Goal: Complete application form

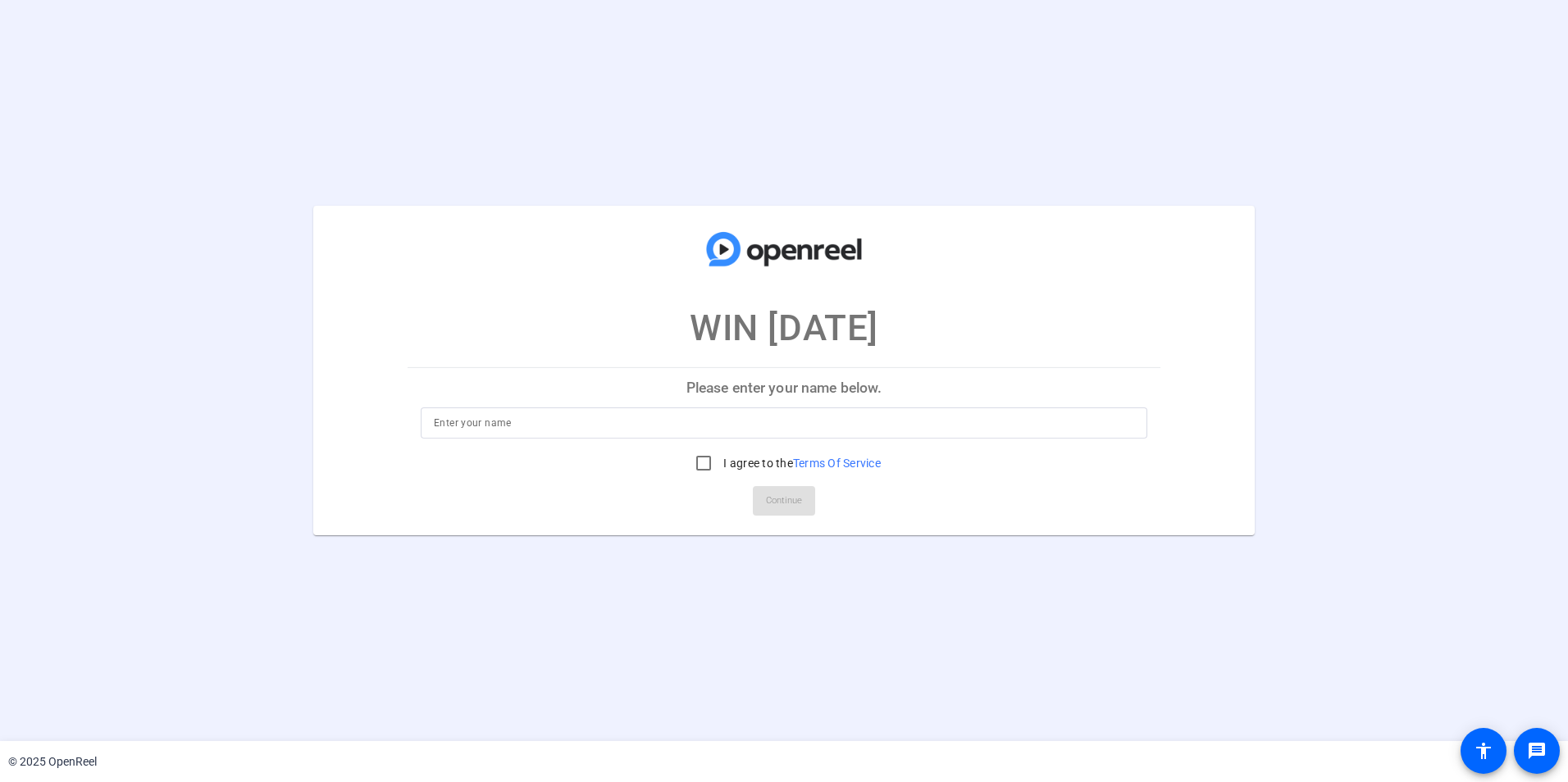
click at [528, 440] on div at bounding box center [784, 447] width 726 height 18
click at [540, 421] on input at bounding box center [784, 423] width 700 height 19
click at [707, 466] on input "I agree to the Terms Of Service" at bounding box center [704, 463] width 33 height 33
checkbox input "true"
click at [546, 424] on input at bounding box center [784, 423] width 700 height 19
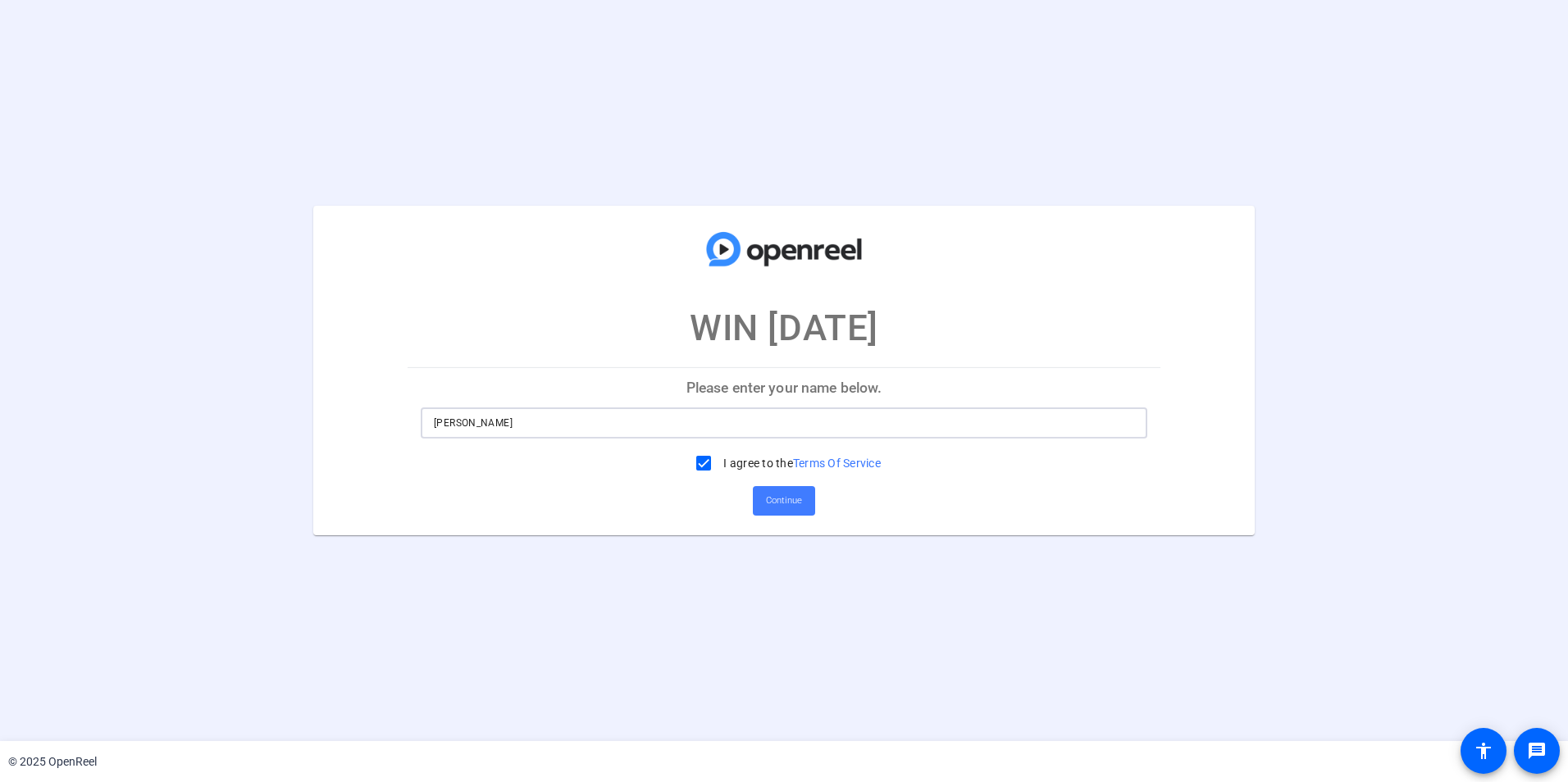
type input "[PERSON_NAME]"
click at [781, 488] on button "Continue" at bounding box center [784, 500] width 63 height 30
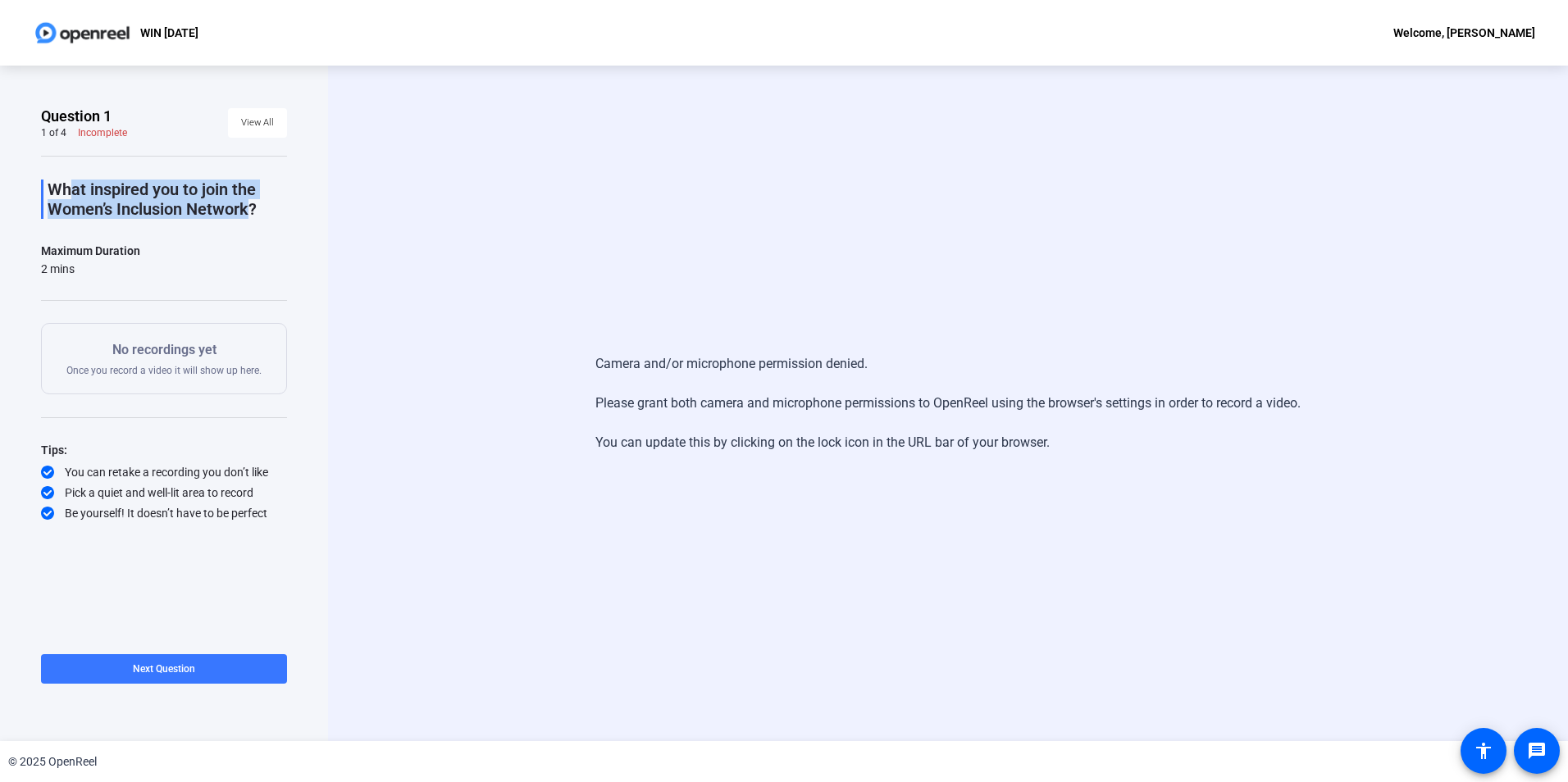
drag, startPoint x: 55, startPoint y: 190, endPoint x: 263, endPoint y: 218, distance: 209.9
click at [263, 218] on p "What inspired you to join the Women’s Inclusion Network?" at bounding box center [167, 199] width 239 height 40
click at [259, 204] on p "What inspired you to join the Women’s Inclusion Network?" at bounding box center [167, 199] width 239 height 40
click at [259, 205] on p "What inspired you to join the Women’s Inclusion Network?" at bounding box center [167, 199] width 239 height 40
click at [258, 206] on p "What inspired you to join the Women’s Inclusion Network?" at bounding box center [167, 199] width 239 height 40
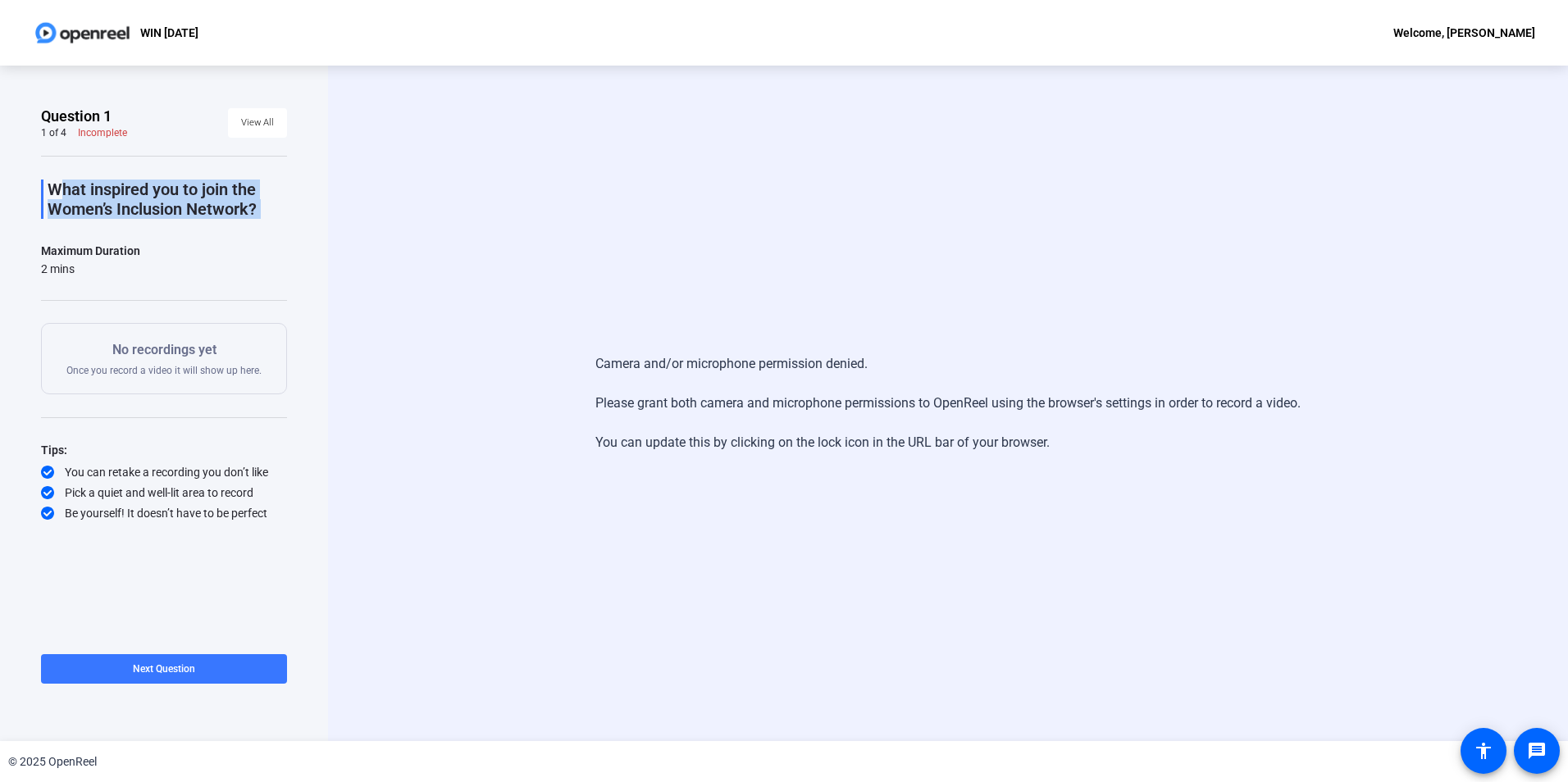
click at [256, 208] on p "What inspired you to join the Women’s Inclusion Network?" at bounding box center [167, 199] width 239 height 40
drag, startPoint x: 259, startPoint y: 211, endPoint x: 32, endPoint y: 184, distance: 228.6
click at [32, 184] on div "Question 1 1 of 4 Incomplete View All What inspired you to join the Women’s Inc…" at bounding box center [164, 403] width 328 height 675
drag, startPoint x: 32, startPoint y: 184, endPoint x: 96, endPoint y: 198, distance: 65.5
click at [96, 198] on p "What inspired you to join the Women’s Inclusion Network?" at bounding box center [167, 199] width 239 height 40
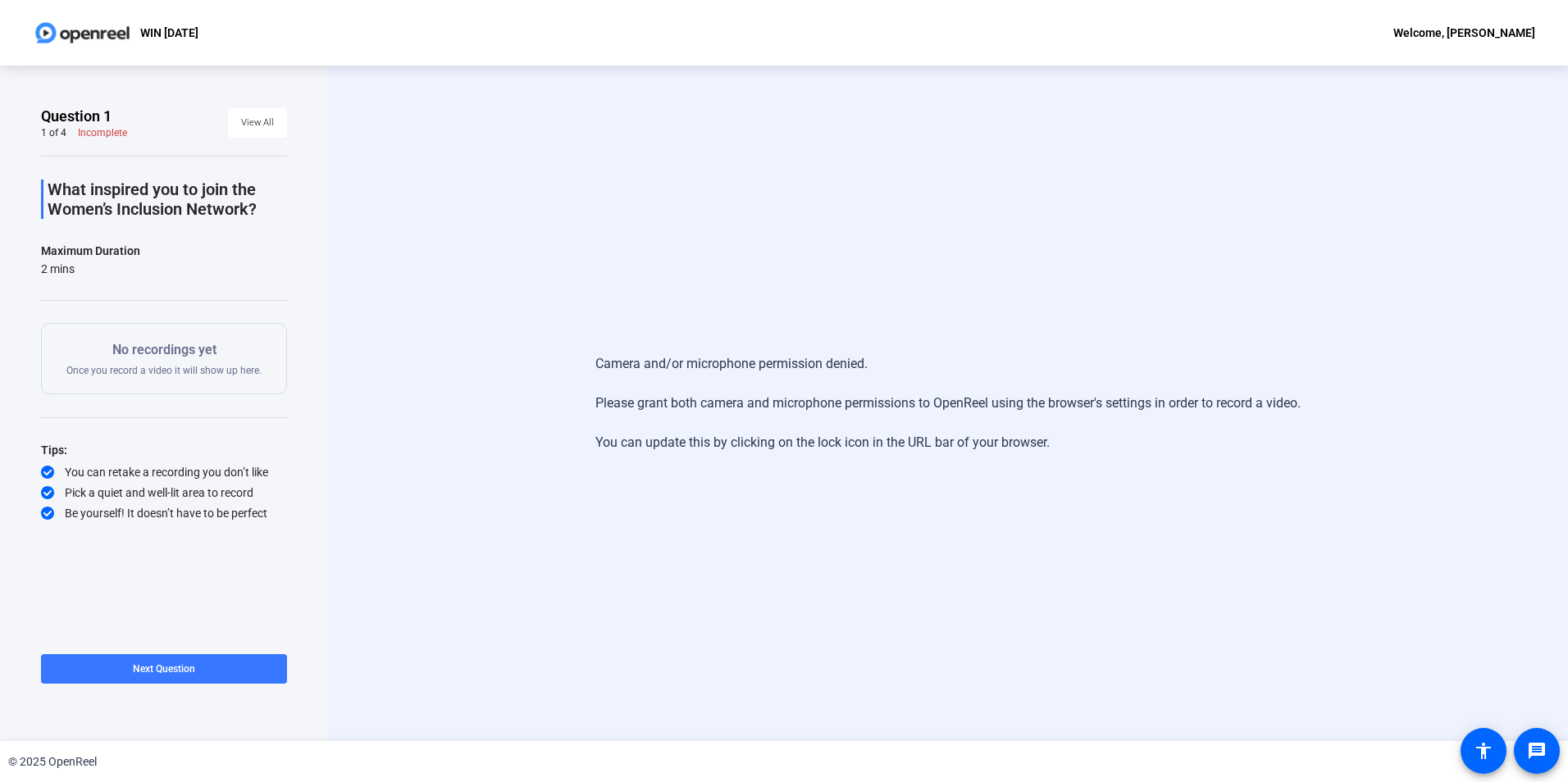
drag, startPoint x: 80, startPoint y: 270, endPoint x: 31, endPoint y: 171, distance: 110.5
click at [31, 171] on div "Question 1 1 of 4 Incomplete View All What inspired you to join the Women’s Inc…" at bounding box center [164, 403] width 328 height 675
drag, startPoint x: 31, startPoint y: 171, endPoint x: 50, endPoint y: 183, distance: 22.5
click at [51, 183] on p "What inspired you to join the Women’s Inclusion Network?" at bounding box center [167, 199] width 239 height 40
click at [43, 184] on div "What inspired you to join the Women’s Inclusion Network?" at bounding box center [163, 199] width 246 height 40
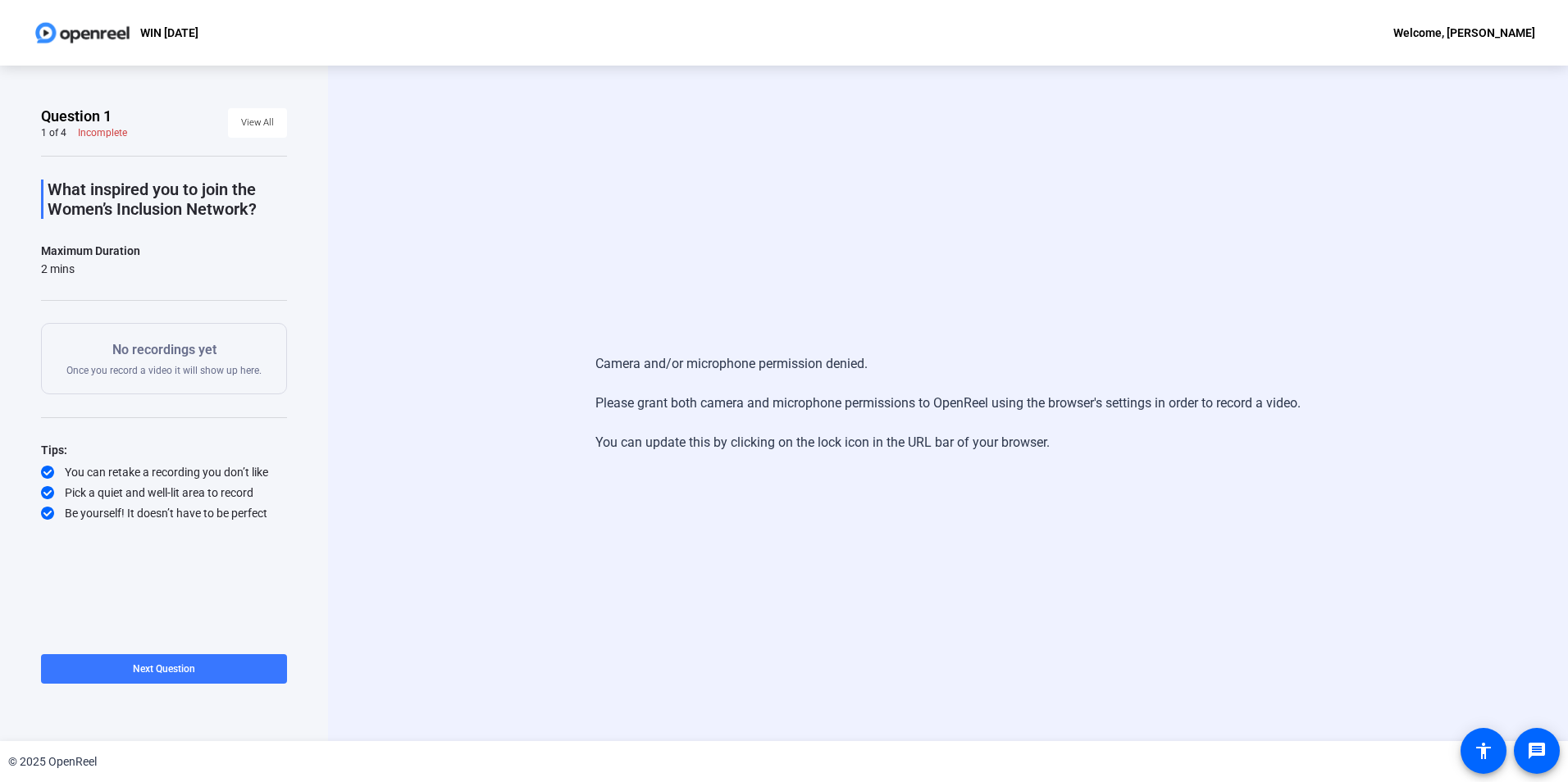
drag, startPoint x: 87, startPoint y: 268, endPoint x: 44, endPoint y: 184, distance: 94.4
click at [44, 184] on div "What inspired you to join the Women’s Inclusion Network? Maximum Duration 2 min…" at bounding box center [163, 338] width 246 height 366
drag, startPoint x: 44, startPoint y: 184, endPoint x: 117, endPoint y: 279, distance: 119.8
click at [117, 279] on div "What inspired you to join the Women’s Inclusion Network? Maximum Duration 2 min…" at bounding box center [163, 338] width 246 height 366
click at [103, 278] on div "What inspired you to join the Women’s Inclusion Network? Maximum Duration 2 min…" at bounding box center [163, 338] width 246 height 366
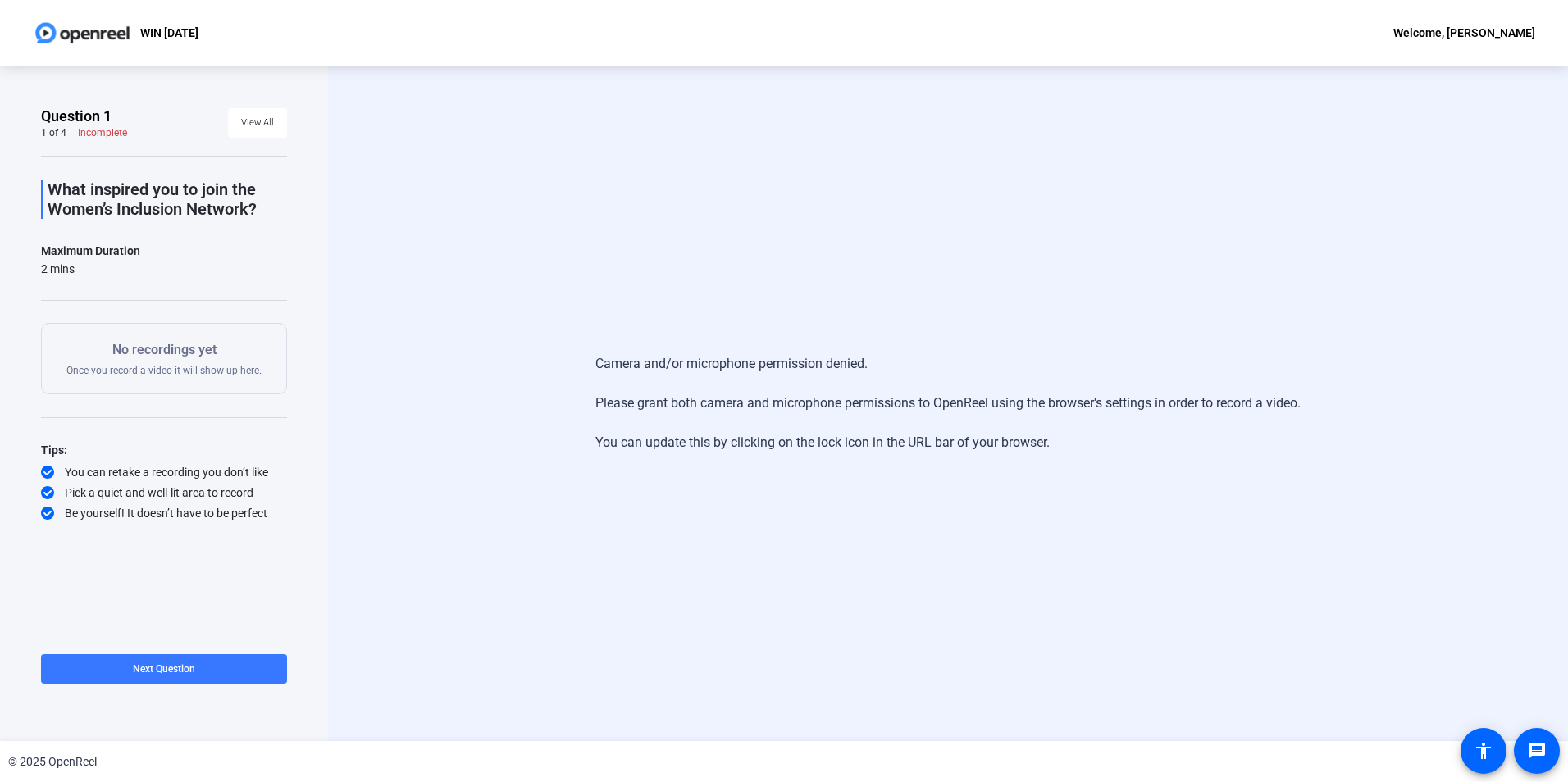
drag, startPoint x: 77, startPoint y: 265, endPoint x: 37, endPoint y: 179, distance: 94.8
click at [37, 179] on div "Question 1 1 of 4 Incomplete View All What inspired you to join the Women’s Inc…" at bounding box center [164, 403] width 328 height 675
drag, startPoint x: 37, startPoint y: 179, endPoint x: 98, endPoint y: 262, distance: 103.0
click at [97, 261] on div "2 mins" at bounding box center [90, 268] width 99 height 16
click at [80, 266] on div "2 mins" at bounding box center [90, 268] width 99 height 16
